Goal: Task Accomplishment & Management: Use online tool/utility

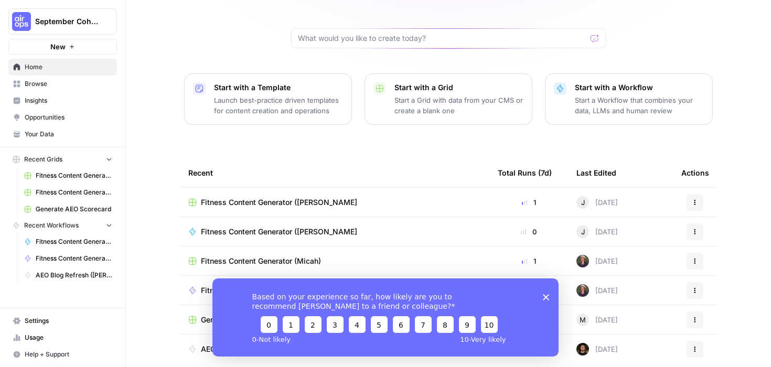
scroll to position [90, 0]
click at [129, 299] on div "[PERSON_NAME], let's start your next content workflow Start with a Template Lau…" at bounding box center [448, 159] width 645 height 499
click at [547, 294] on icon "Close survey" at bounding box center [546, 297] width 6 height 6
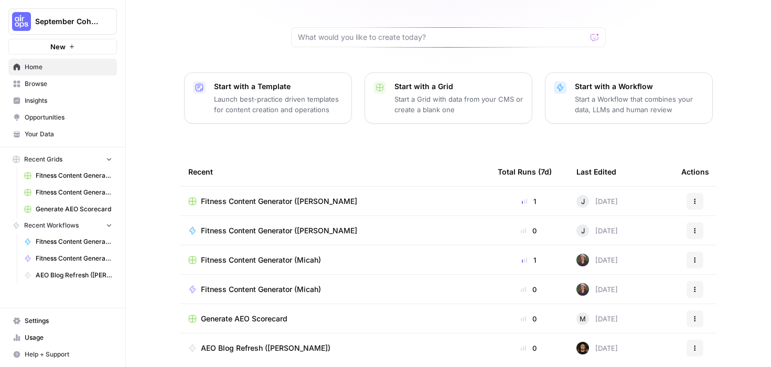
scroll to position [115, 0]
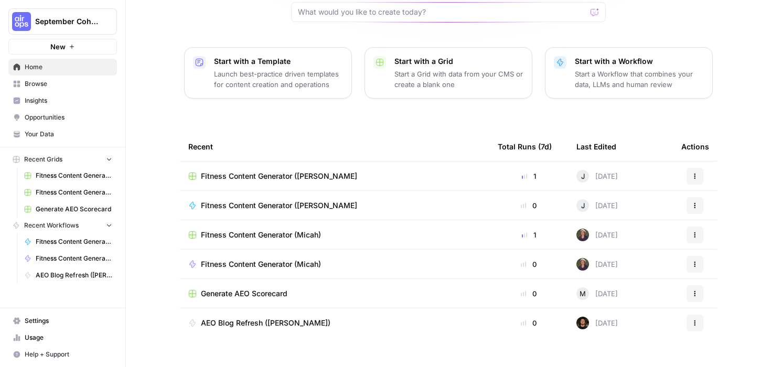
click at [275, 282] on td "Generate AEO Scorecard" at bounding box center [334, 293] width 309 height 29
click at [230, 288] on span "Generate AEO Scorecard" at bounding box center [244, 293] width 86 height 10
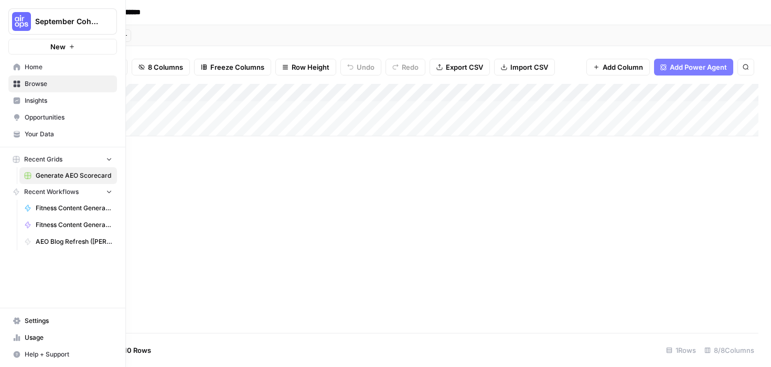
click at [24, 72] on link "Home" at bounding box center [62, 67] width 109 height 17
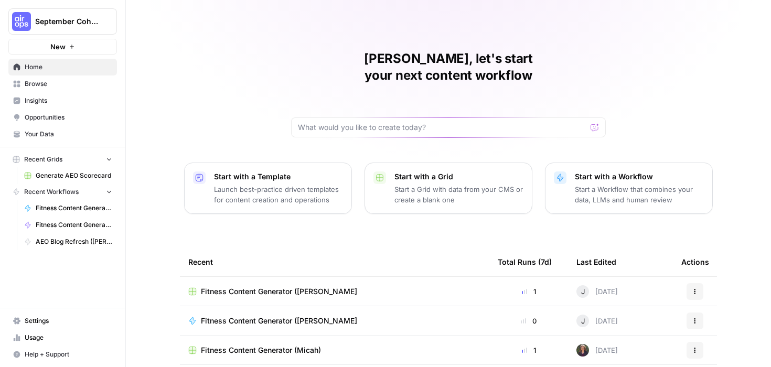
click at [37, 83] on span "Browse" at bounding box center [69, 83] width 88 height 9
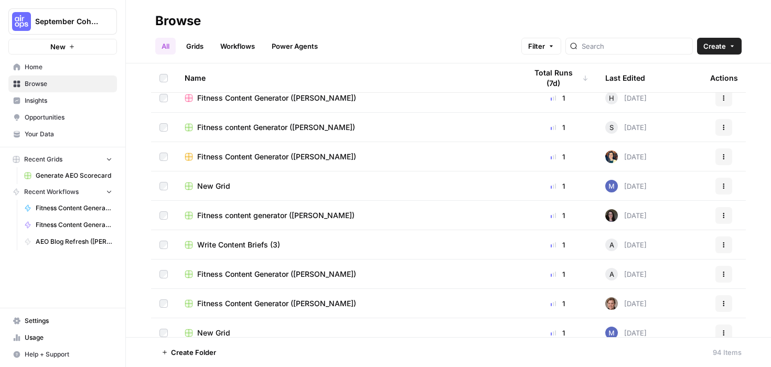
scroll to position [780, 0]
